Goal: Information Seeking & Learning: Learn about a topic

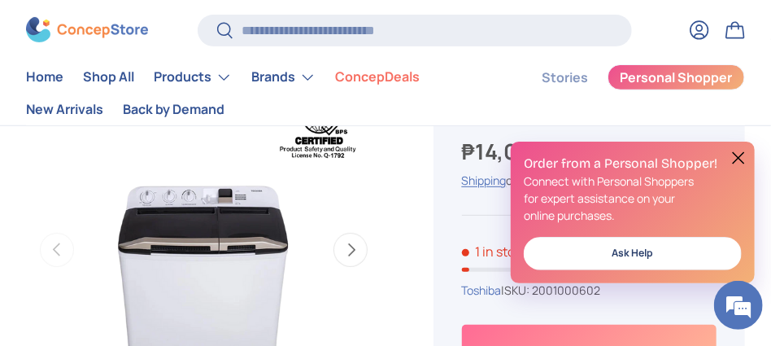
click at [738, 152] on button at bounding box center [739, 158] width 20 height 20
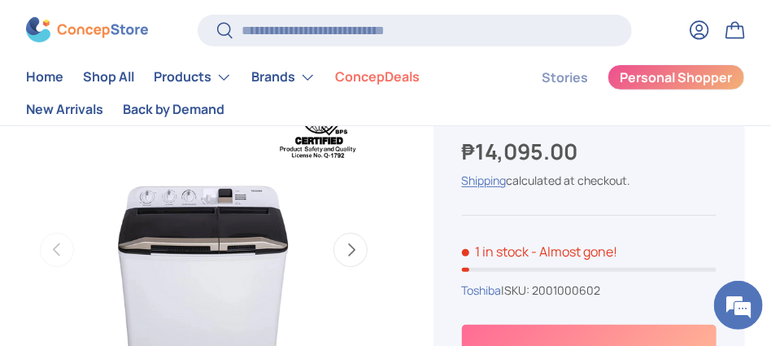
click at [203, 216] on img "Gallery Viewer" at bounding box center [203, 249] width 355 height 355
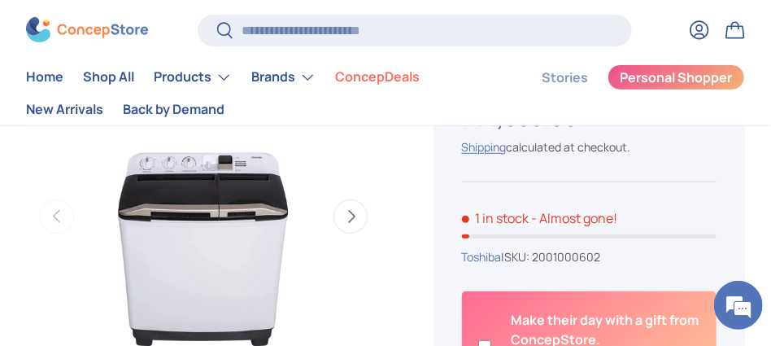
scroll to position [162, 0]
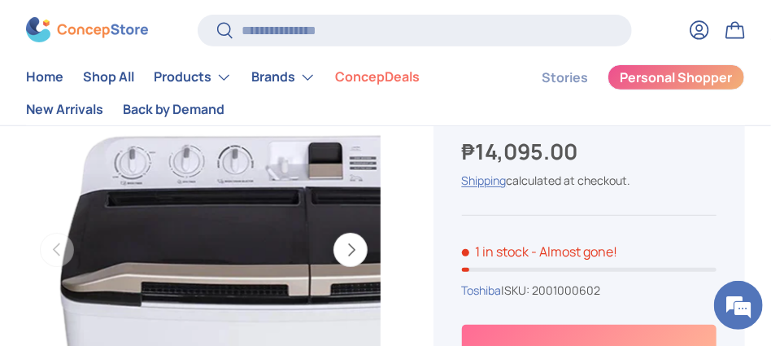
click at [157, 218] on img "Gallery Viewer" at bounding box center [203, 249] width 355 height 355
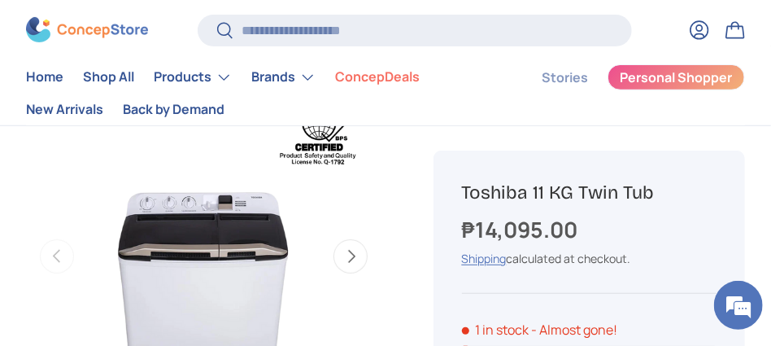
scroll to position [244, 0]
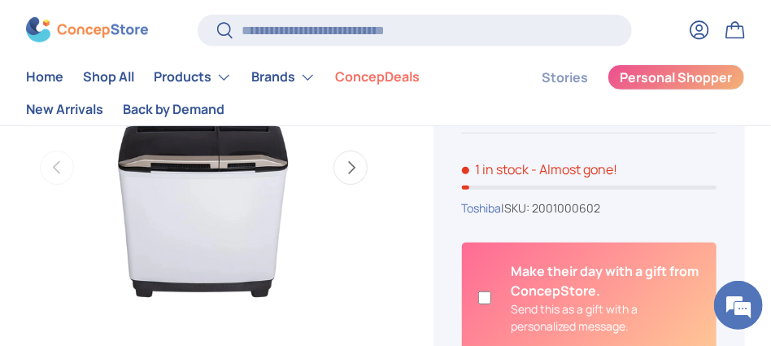
click at [359, 165] on button "Next" at bounding box center [350, 167] width 34 height 34
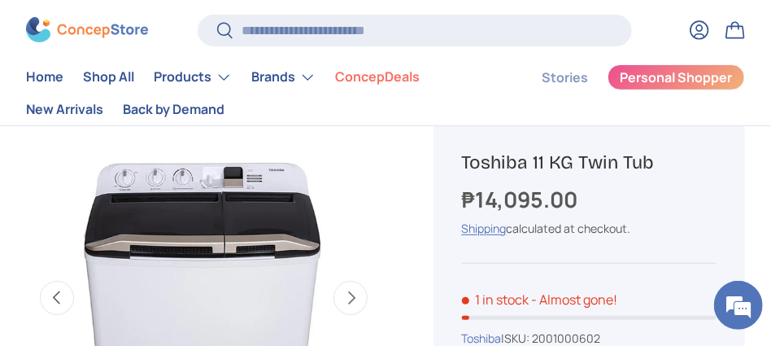
scroll to position [81, 0]
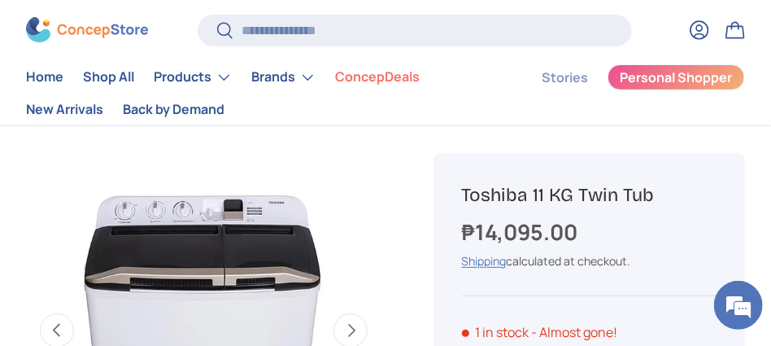
click at [355, 329] on button "Next" at bounding box center [350, 330] width 34 height 34
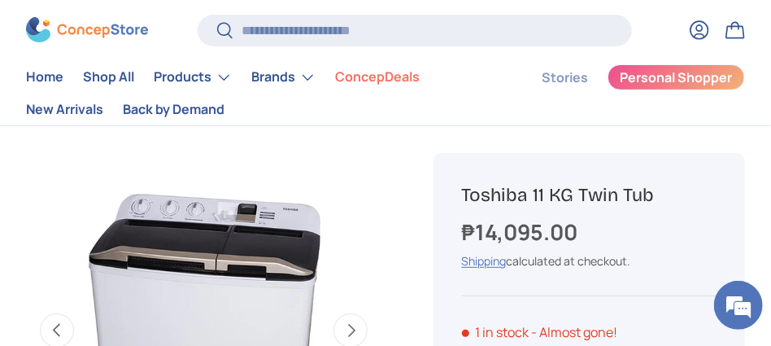
scroll to position [0, 728]
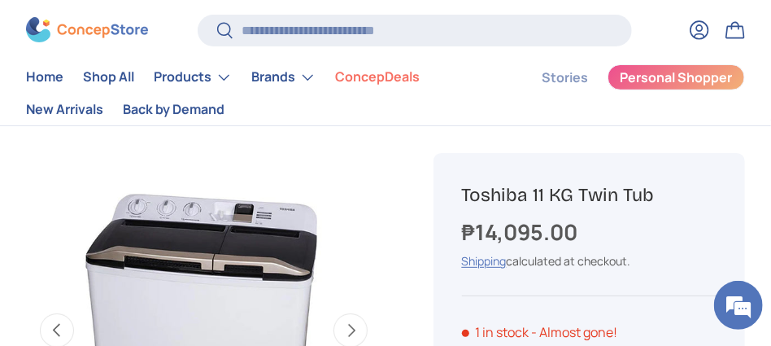
click at [355, 329] on button "Next" at bounding box center [350, 330] width 34 height 34
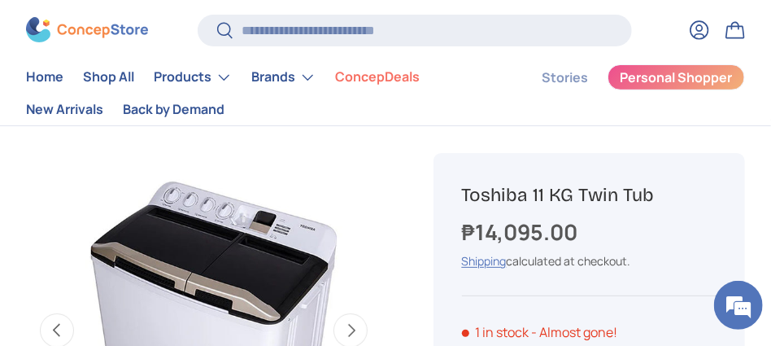
scroll to position [0, 1092]
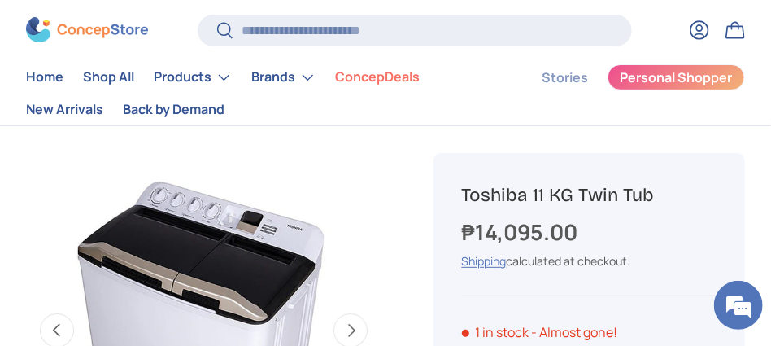
click at [53, 328] on button "Previous" at bounding box center [57, 330] width 34 height 34
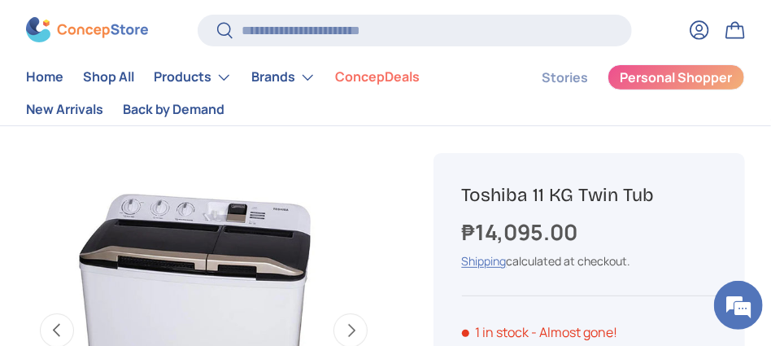
scroll to position [0, 728]
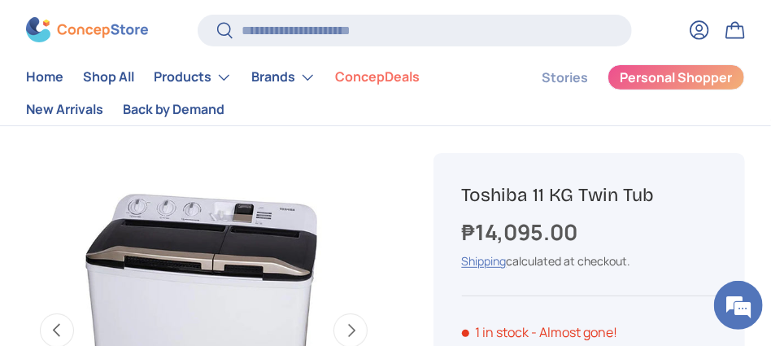
click at [347, 333] on button "Next" at bounding box center [350, 330] width 34 height 34
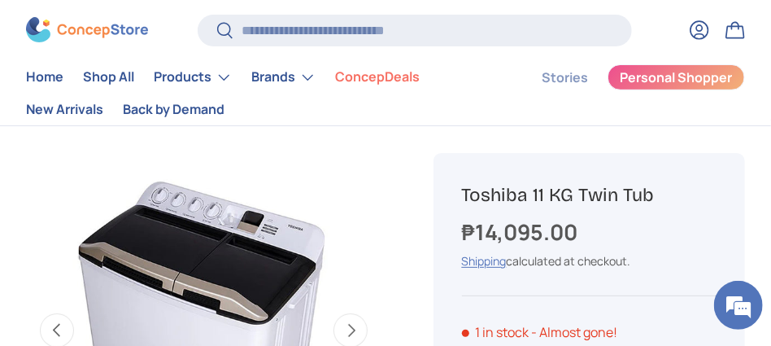
scroll to position [0, 1092]
click at [347, 333] on button "Next" at bounding box center [350, 330] width 34 height 34
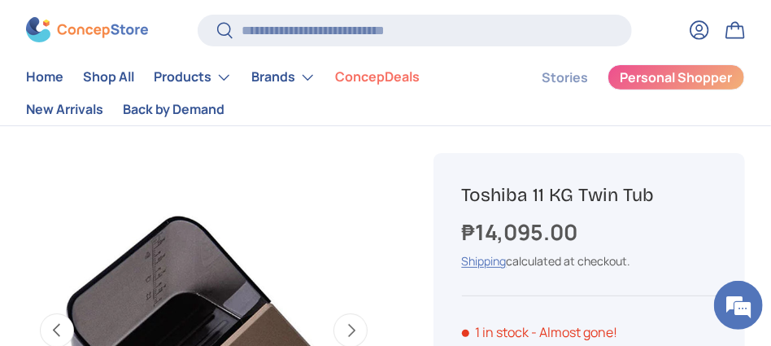
scroll to position [0, 103]
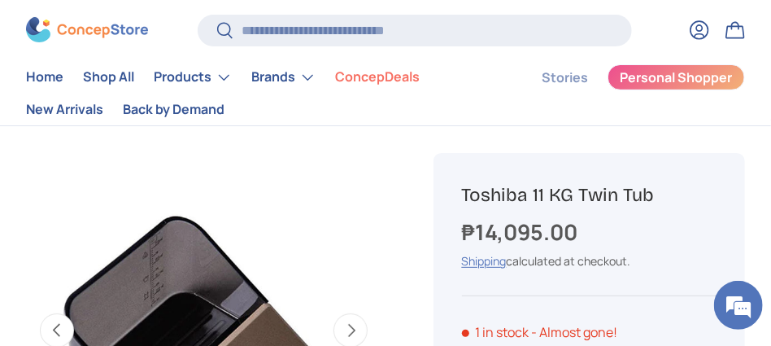
click at [347, 333] on button "Next" at bounding box center [350, 330] width 34 height 34
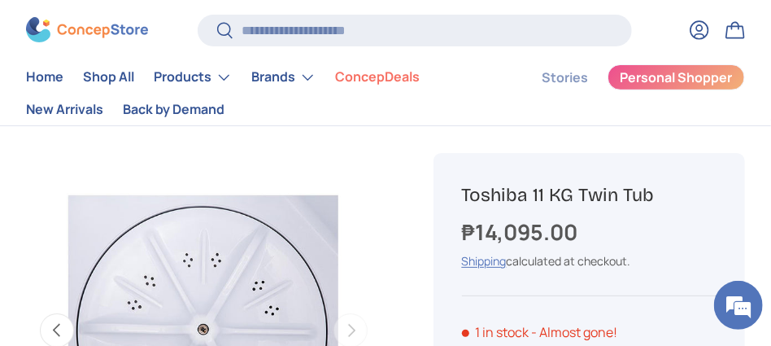
scroll to position [0, 1820]
click at [57, 329] on button "Previous" at bounding box center [57, 330] width 34 height 34
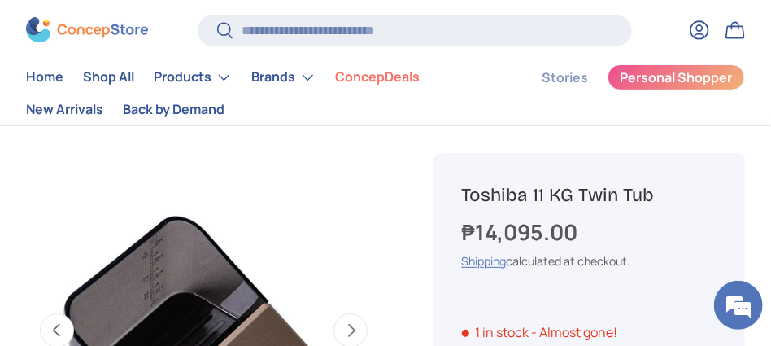
click at [57, 325] on button "Previous" at bounding box center [57, 330] width 34 height 34
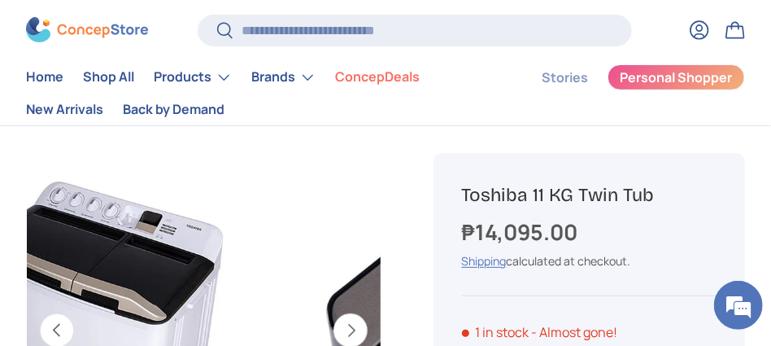
scroll to position [0, 1092]
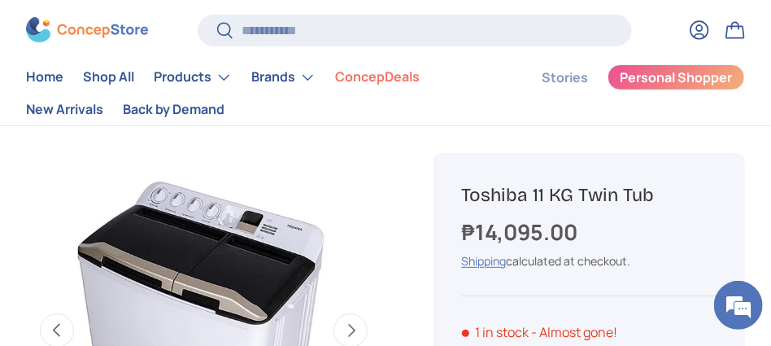
click at [210, 250] on img "Gallery Viewer" at bounding box center [201, 330] width 355 height 355
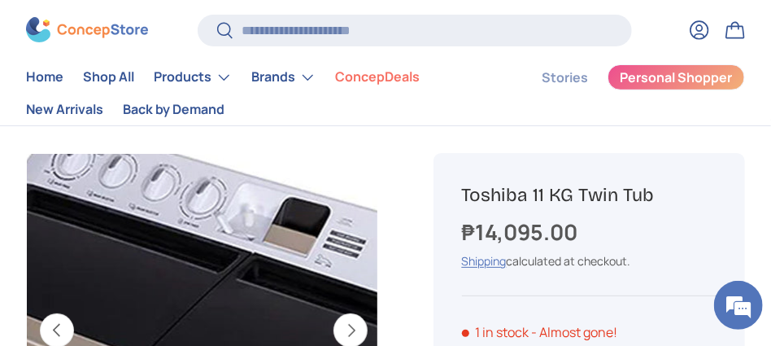
click at [220, 218] on img "Gallery Viewer" at bounding box center [201, 330] width 355 height 355
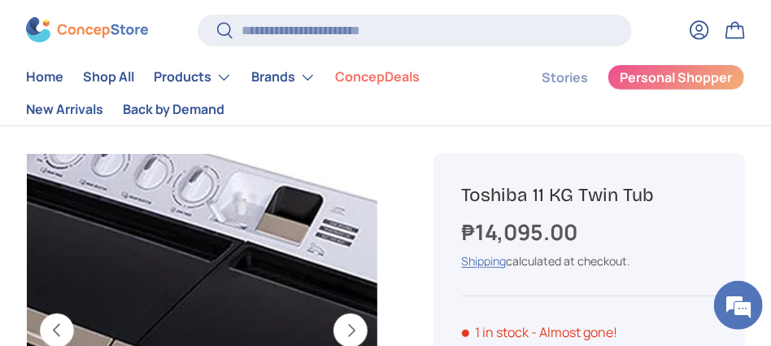
click at [225, 226] on img "Gallery Viewer" at bounding box center [201, 330] width 355 height 355
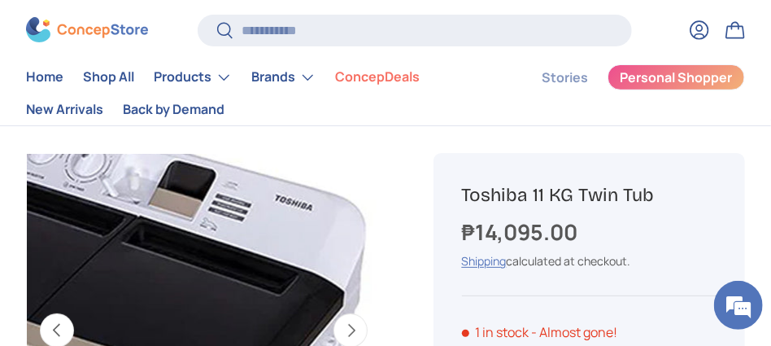
click at [298, 243] on img "Gallery Viewer" at bounding box center [201, 330] width 355 height 355
